Goal: Browse casually: Explore the website without a specific task or goal

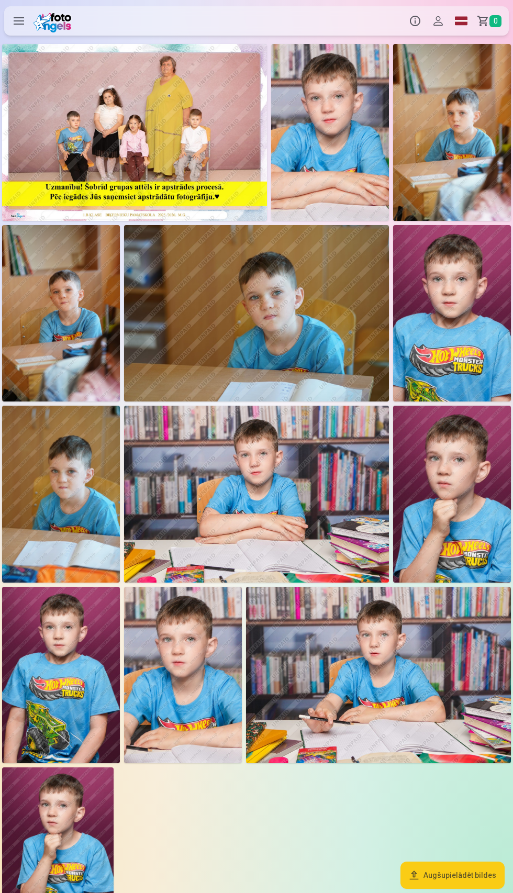
click at [64, 836] on img at bounding box center [57, 850] width 111 height 167
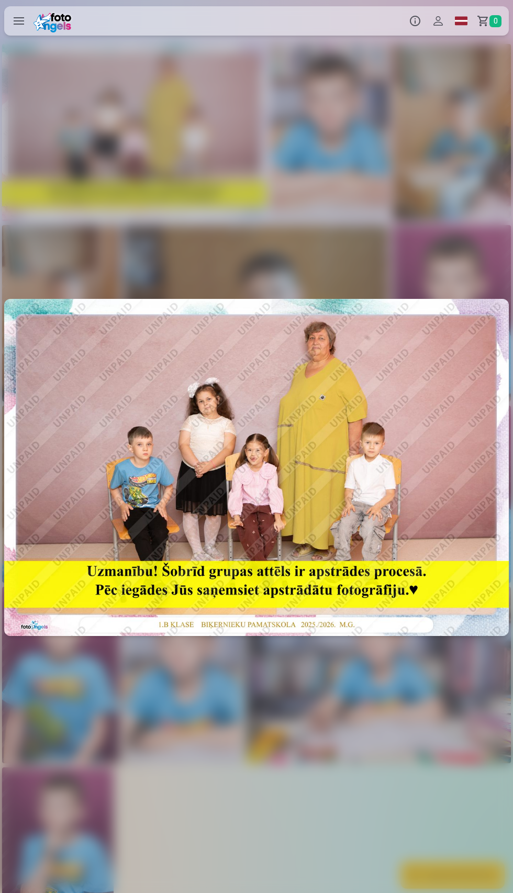
scroll to position [0, 6154]
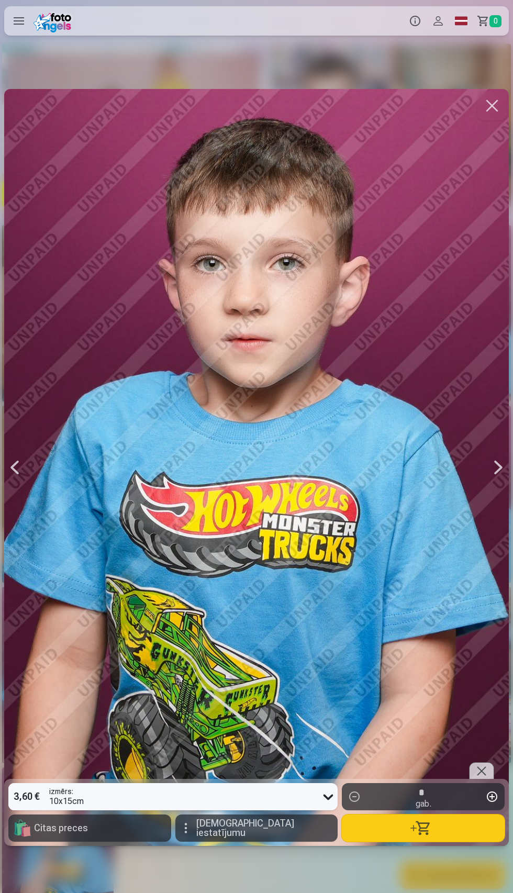
scroll to position [0, 4615]
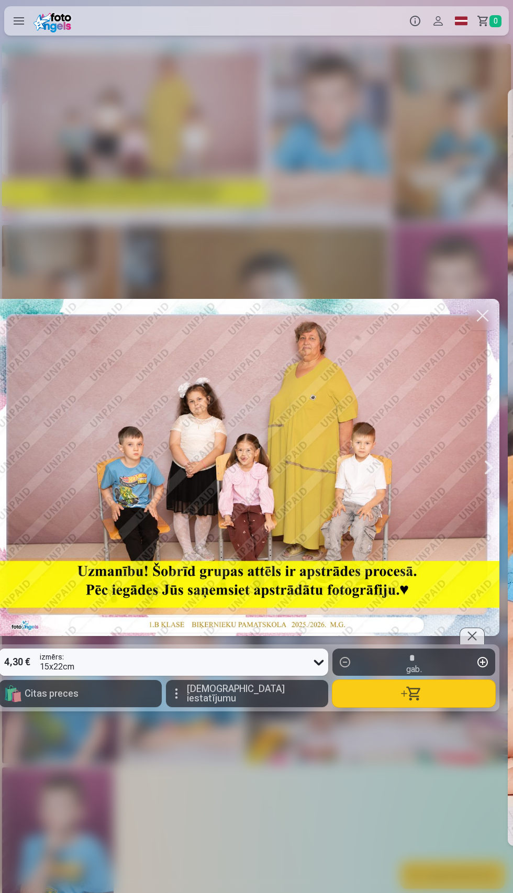
scroll to position [0, 2]
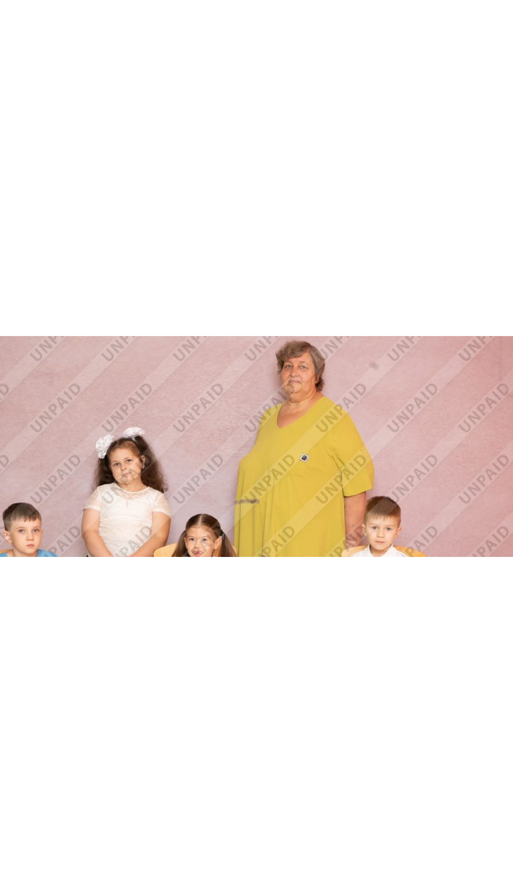
scroll to position [173, 0]
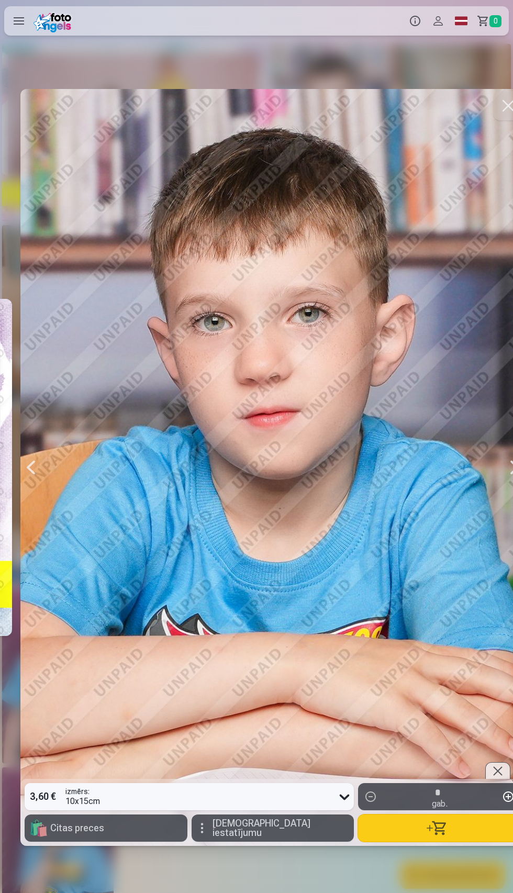
scroll to position [0, 513]
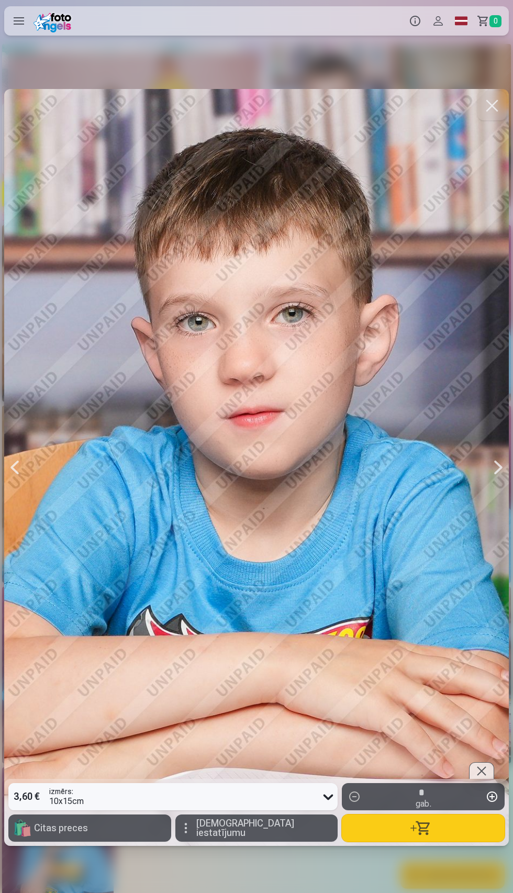
scroll to position [0, 513]
click at [335, 749] on div at bounding box center [256, 467] width 504 height 757
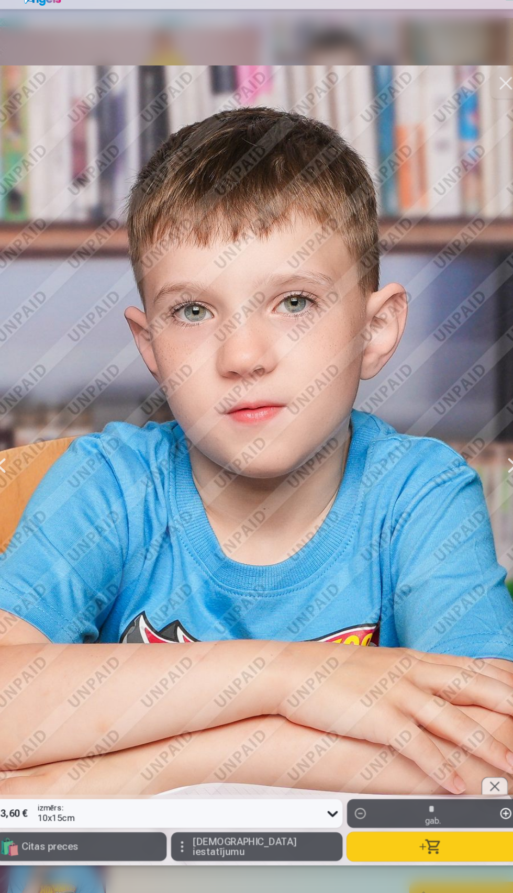
scroll to position [0, 512]
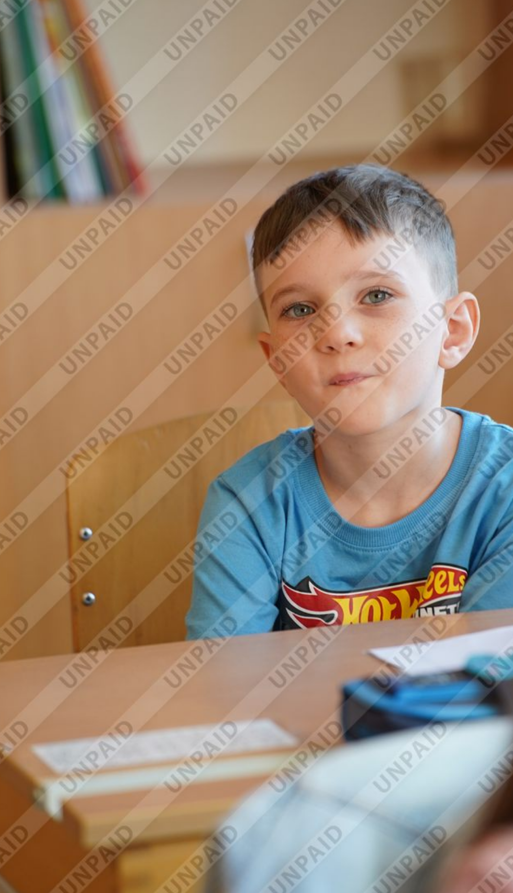
scroll to position [0, 1538]
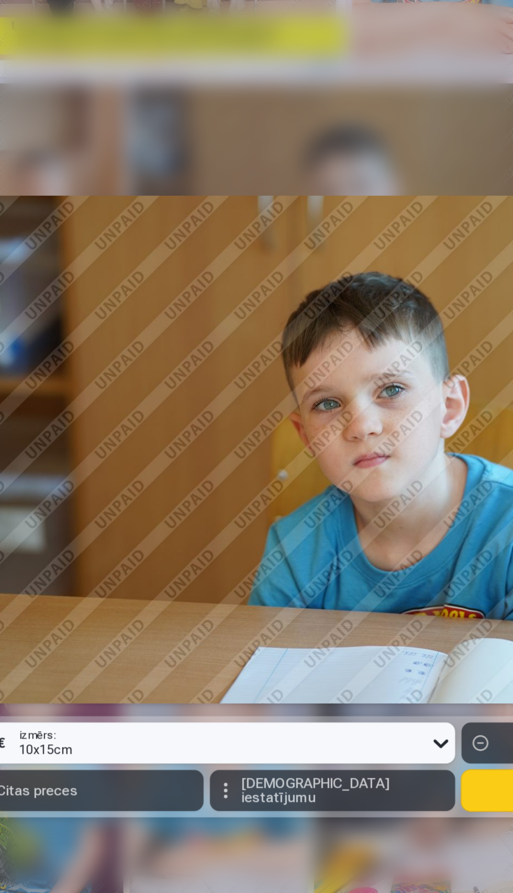
scroll to position [0, 2051]
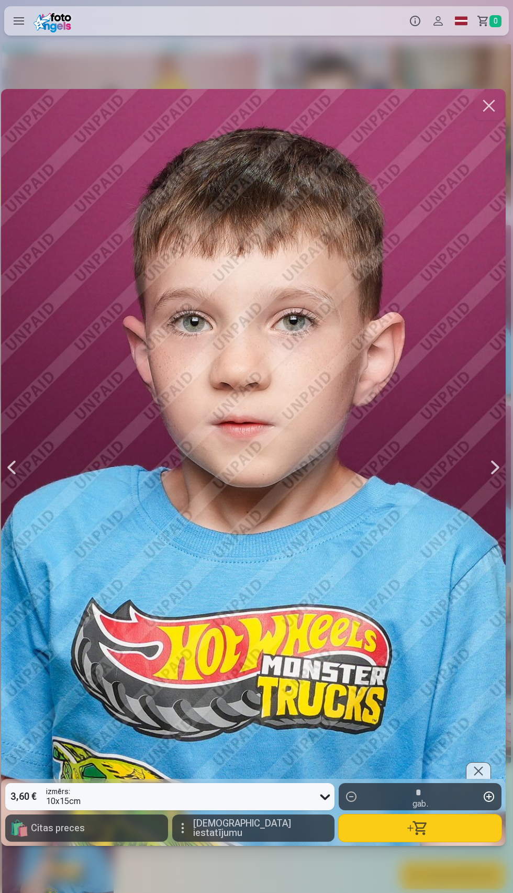
scroll to position [0, 2564]
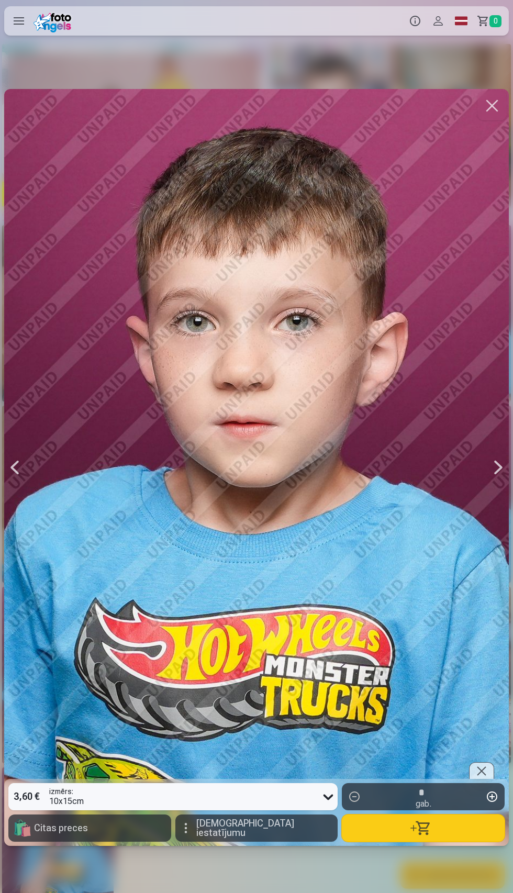
click at [387, 589] on div at bounding box center [256, 467] width 504 height 757
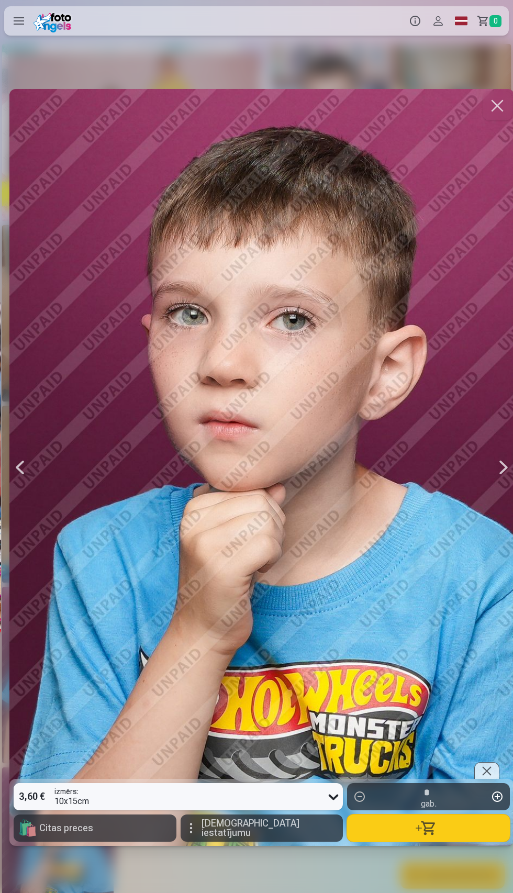
scroll to position [0, 4102]
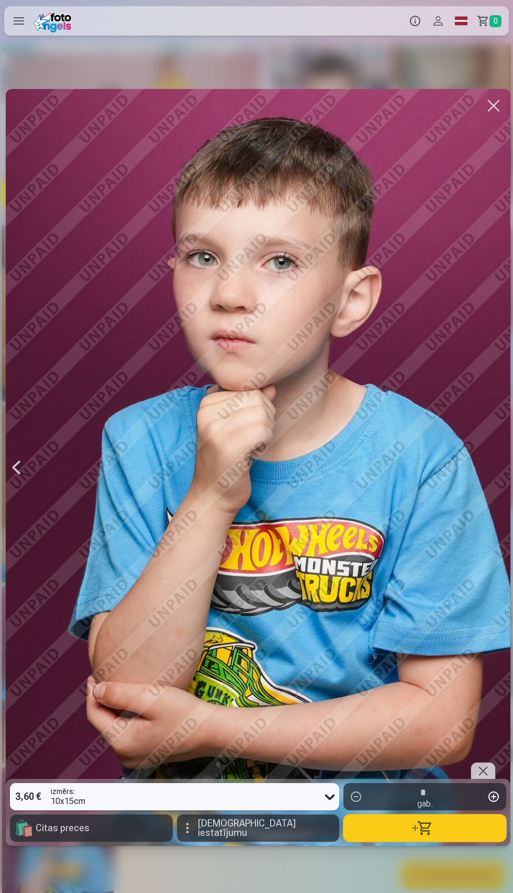
scroll to position [0, 6154]
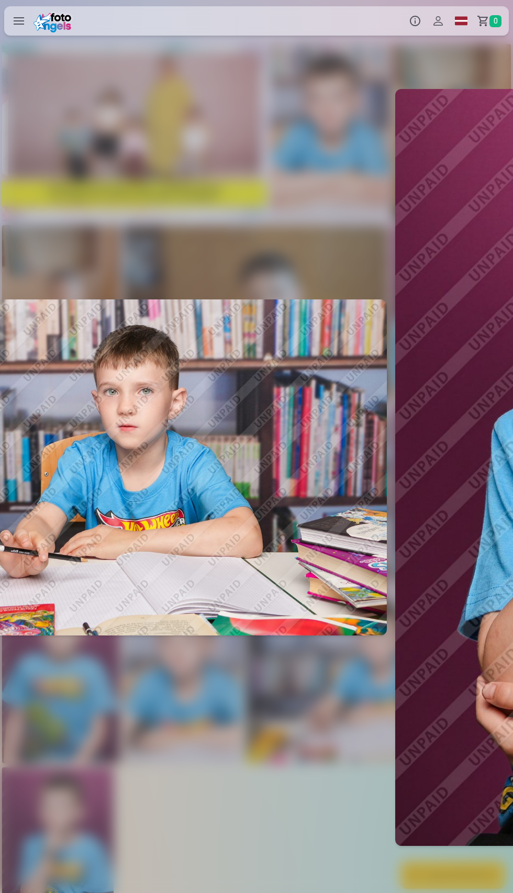
scroll to position [0, 5641]
